Goal: Transaction & Acquisition: Purchase product/service

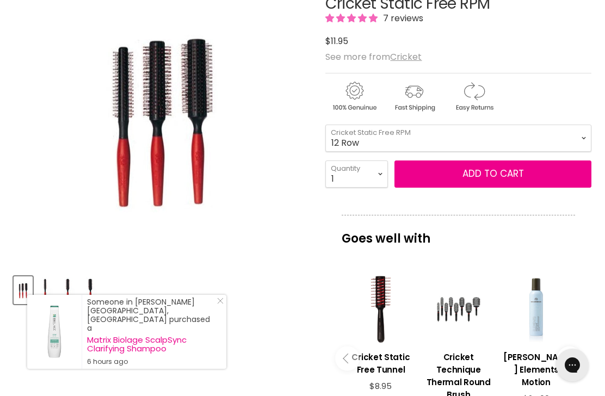
scroll to position [194, 0]
click at [503, 173] on span "Add to cart" at bounding box center [492, 174] width 61 height 13
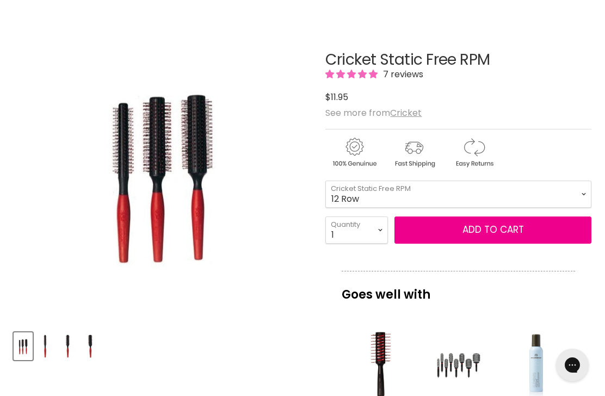
scroll to position [138, 0]
click at [473, 235] on span "Add to cart" at bounding box center [492, 230] width 61 height 13
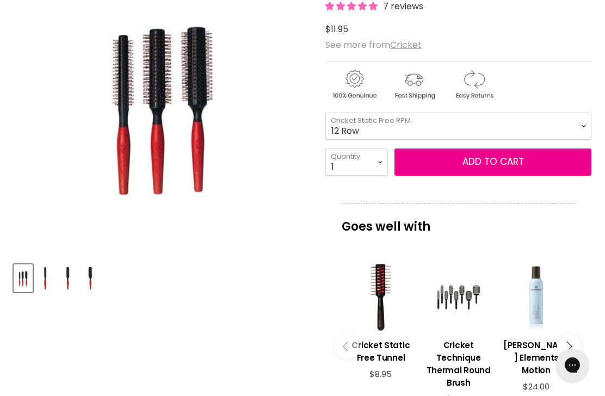
scroll to position [209, 0]
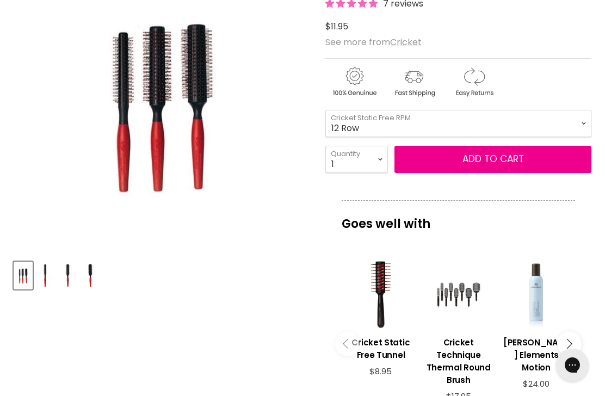
click at [382, 291] on div "Main content" at bounding box center [380, 294] width 67 height 67
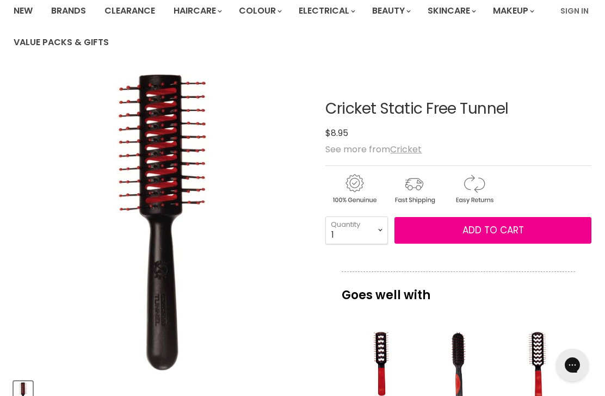
scroll to position [86, 0]
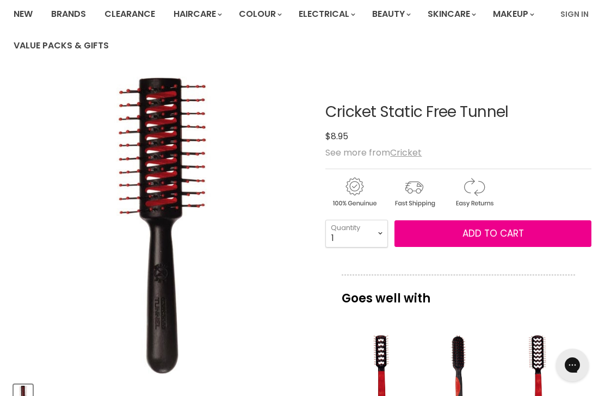
click at [495, 232] on span "Add to cart" at bounding box center [492, 233] width 61 height 13
click at [484, 230] on span "Add to cart" at bounding box center [492, 233] width 61 height 13
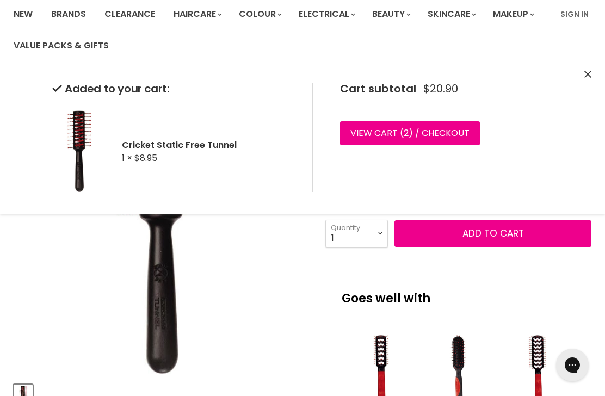
click at [243, 340] on img "Cricket Static Free Tunnel image. Click or Scroll to Zoom." at bounding box center [162, 225] width 199 height 298
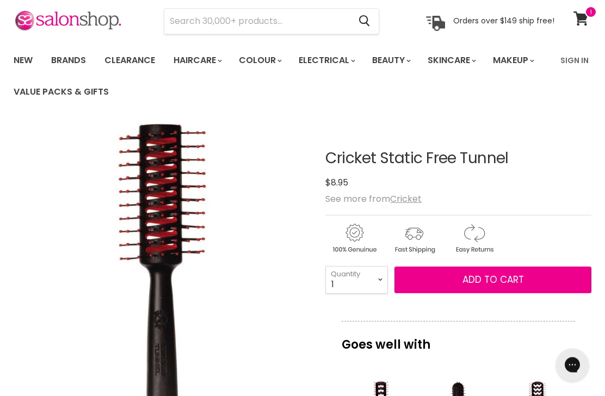
scroll to position [0, 0]
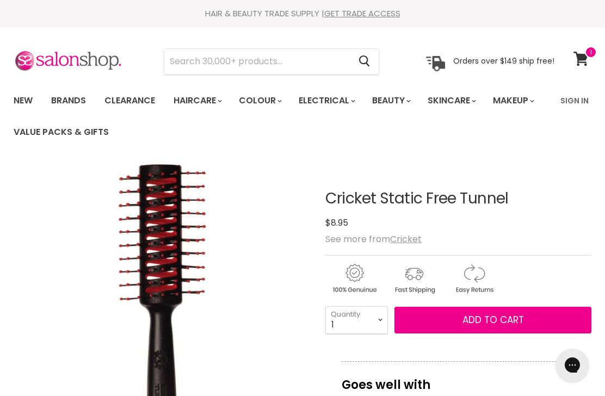
click at [248, 57] on input "Search" at bounding box center [256, 61] width 185 height 25
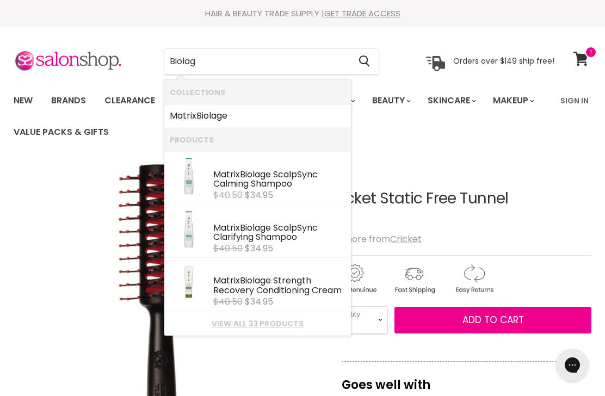
type input "Biolage"
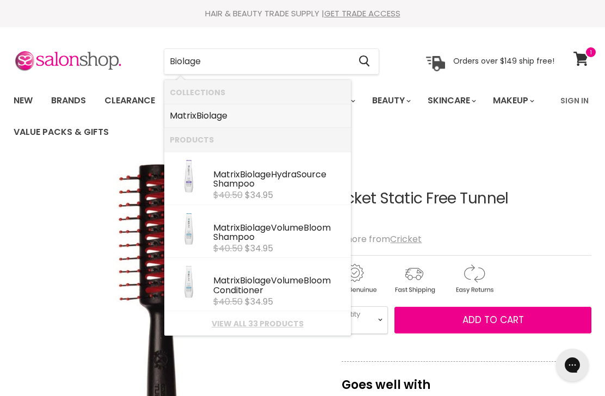
click at [208, 117] on b "Biolage" at bounding box center [211, 115] width 31 height 13
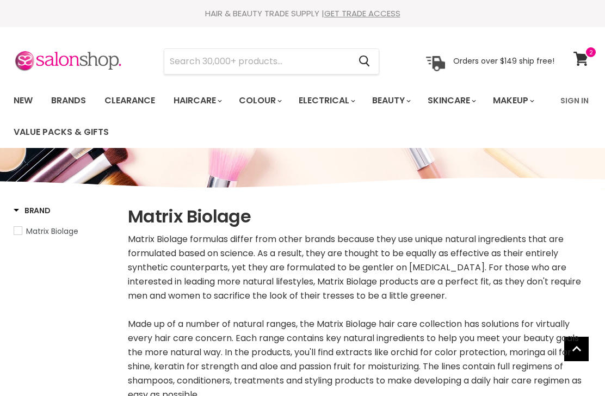
select select "manual"
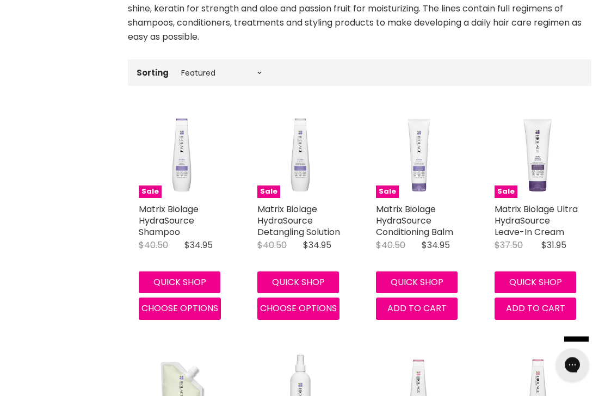
scroll to position [358, 0]
click at [166, 211] on link "Matrix Biolage HydraSource Shampoo" at bounding box center [169, 220] width 60 height 35
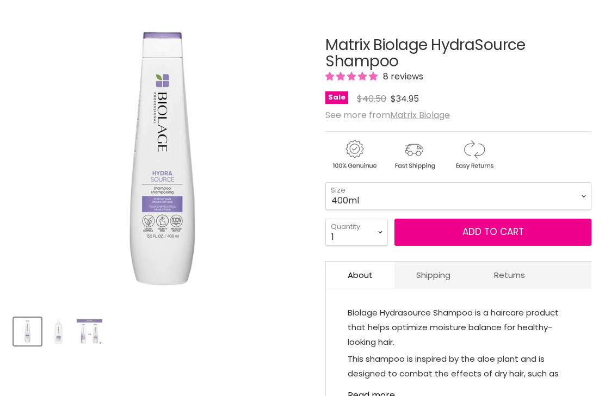
scroll to position [166, 0]
